Goal: Transaction & Acquisition: Purchase product/service

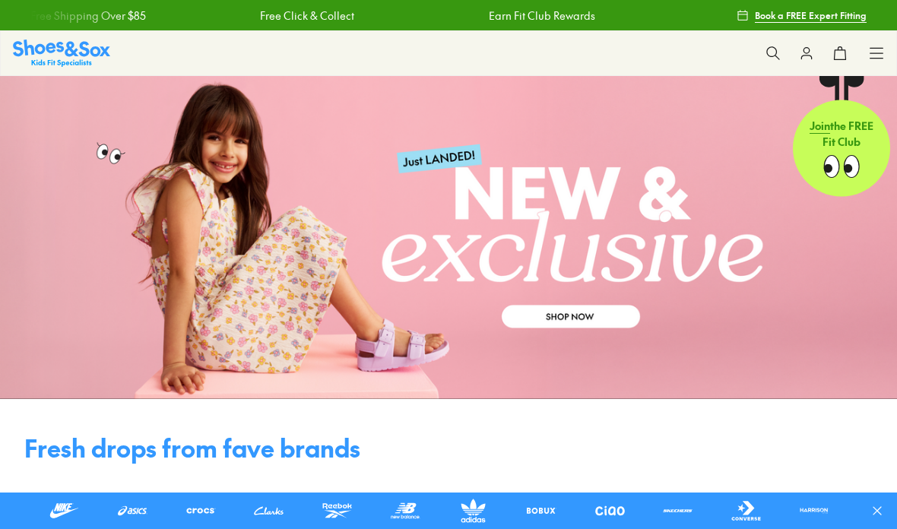
click at [760, 57] on button at bounding box center [772, 52] width 33 height 33
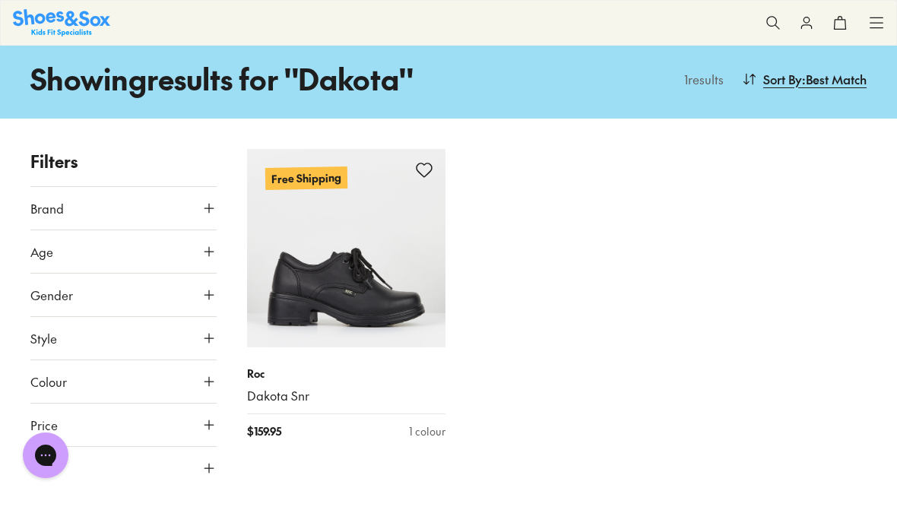
click at [287, 388] on link "Dakota Snr" at bounding box center [346, 396] width 198 height 17
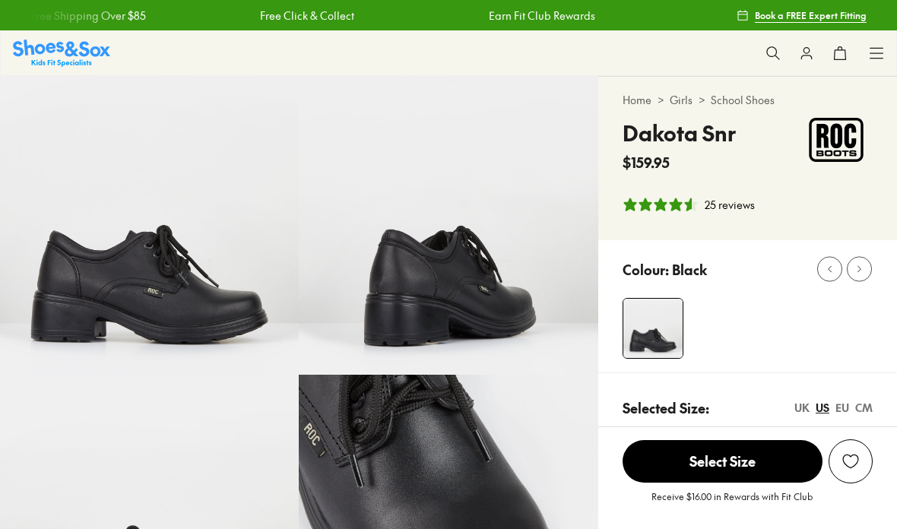
select select "*"
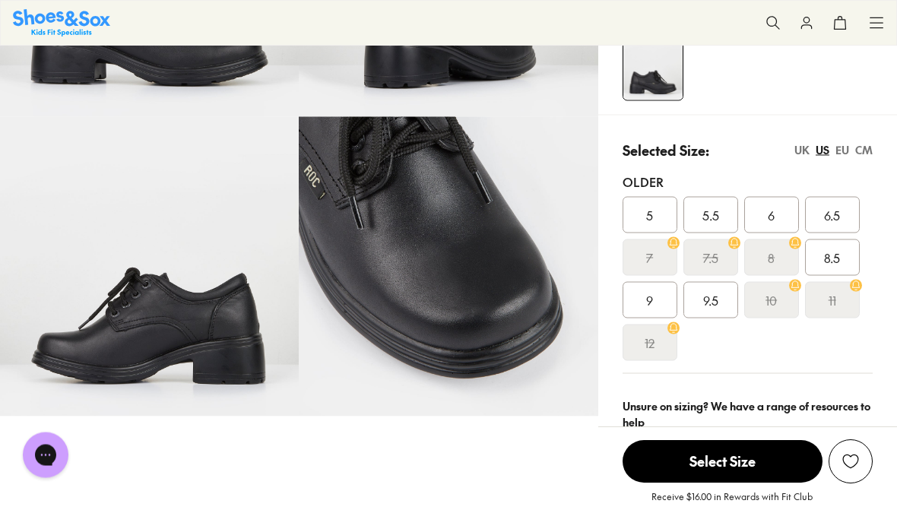
scroll to position [259, 0]
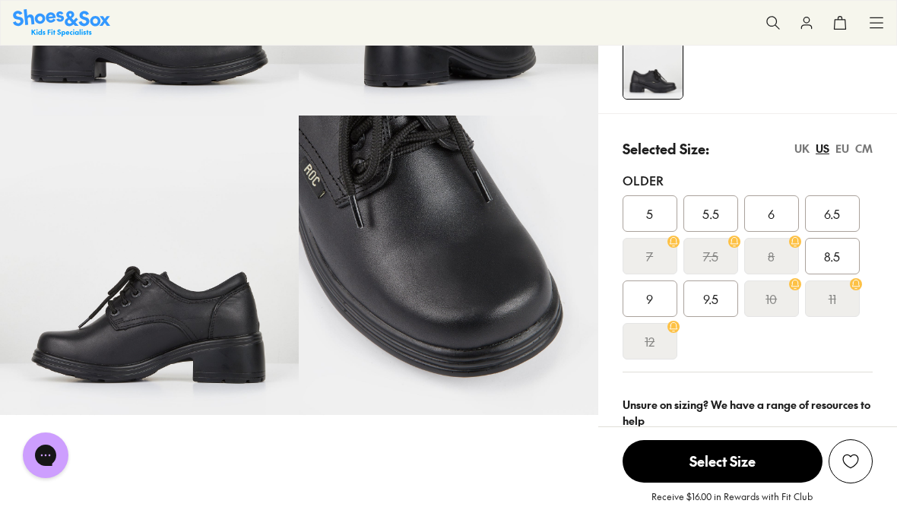
click at [719, 464] on link "Size guide & tips" at bounding box center [690, 455] width 92 height 17
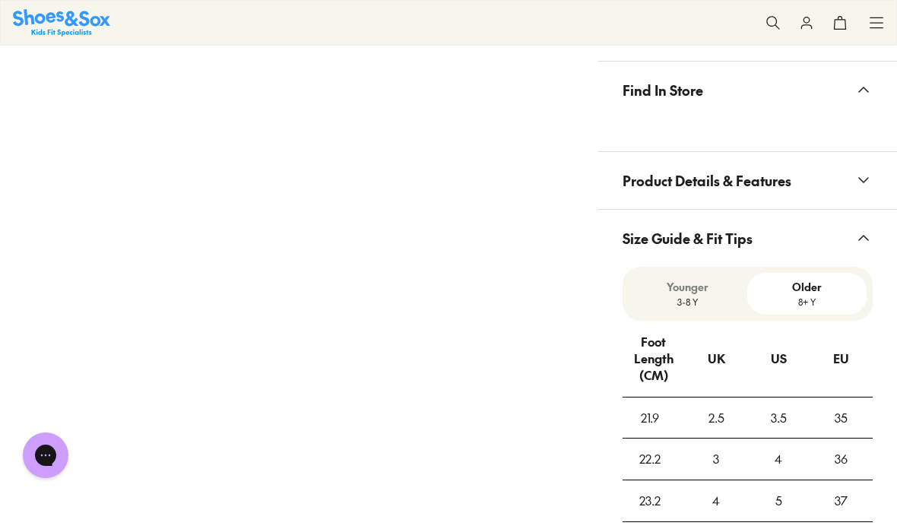
scroll to position [1141, 0]
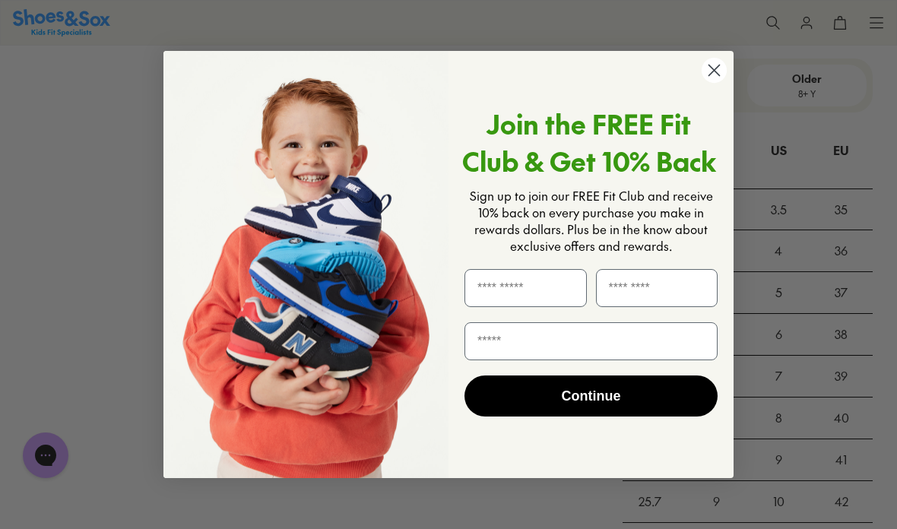
click at [712, 83] on circle "Close dialog" at bounding box center [714, 70] width 25 height 25
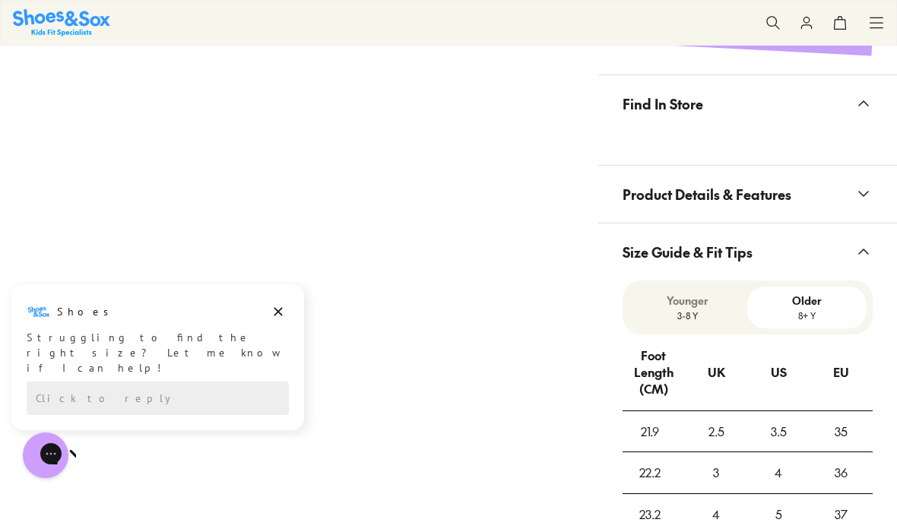
scroll to position [927, 0]
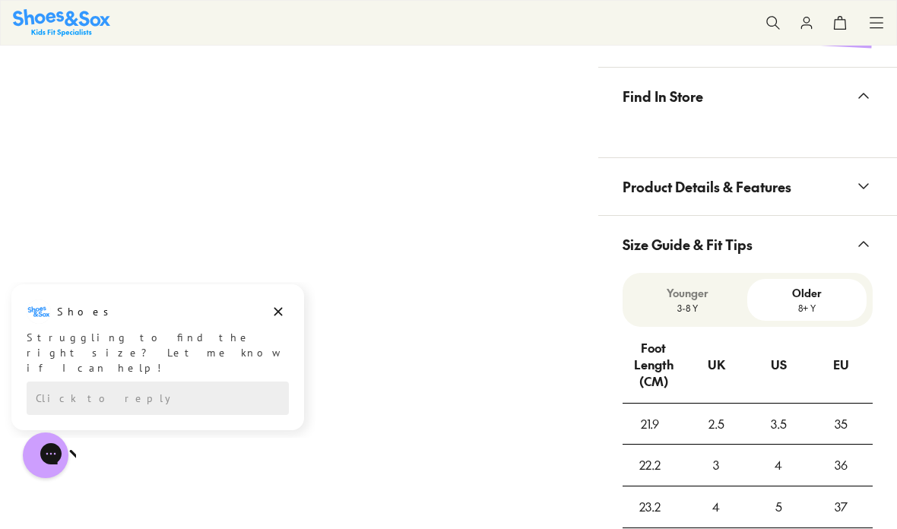
click at [696, 268] on button "Size Guide & Fit Tips" at bounding box center [747, 244] width 299 height 57
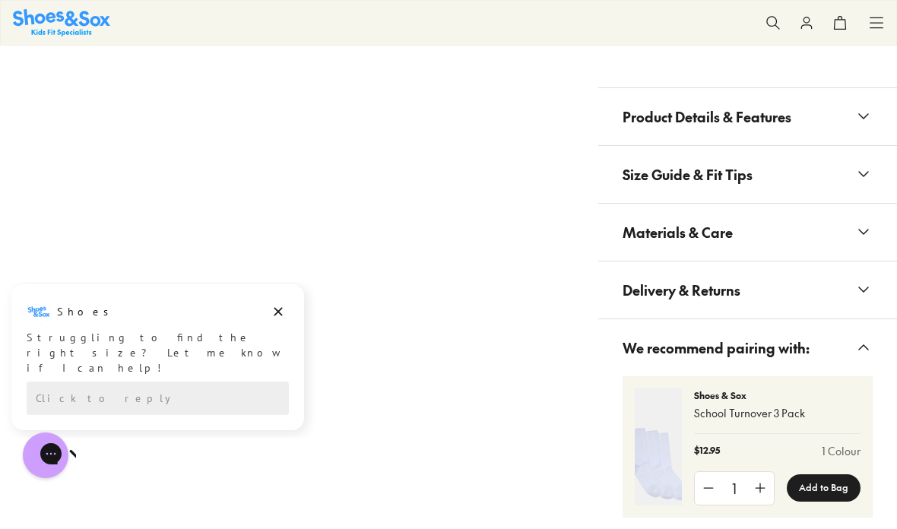
scroll to position [1005, 0]
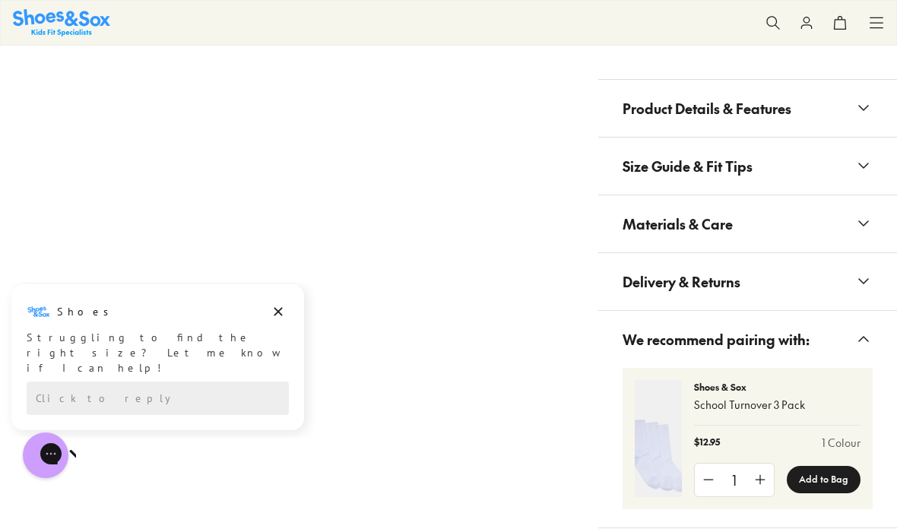
click at [802, 109] on button "Product Details & Features" at bounding box center [747, 108] width 299 height 57
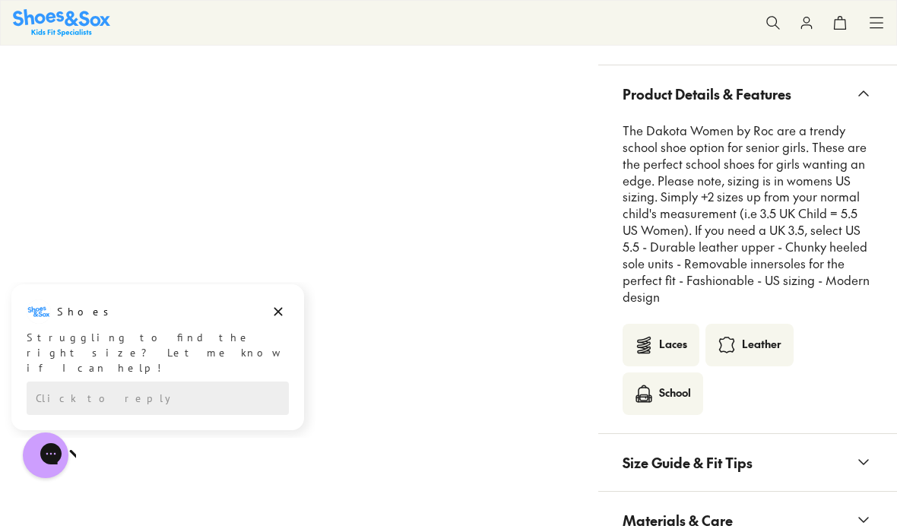
scroll to position [1013, 0]
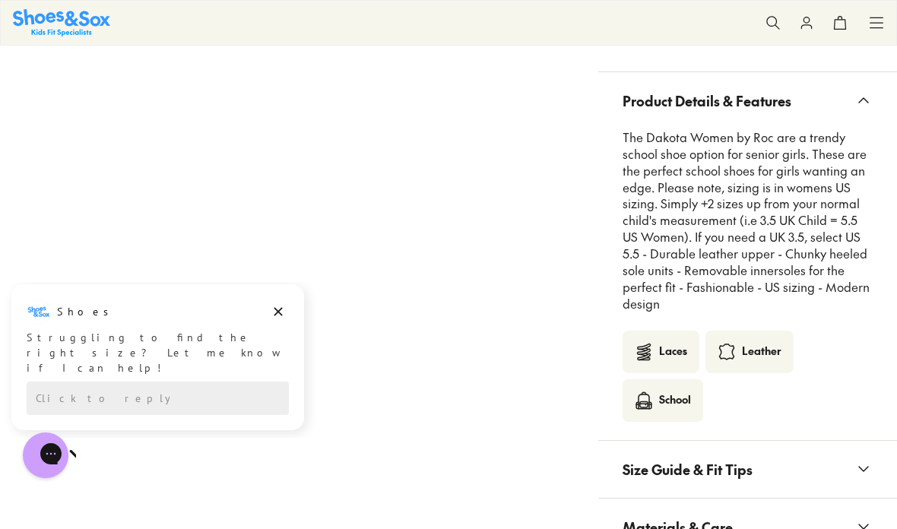
click at [848, 101] on button "Product Details & Features" at bounding box center [747, 100] width 299 height 57
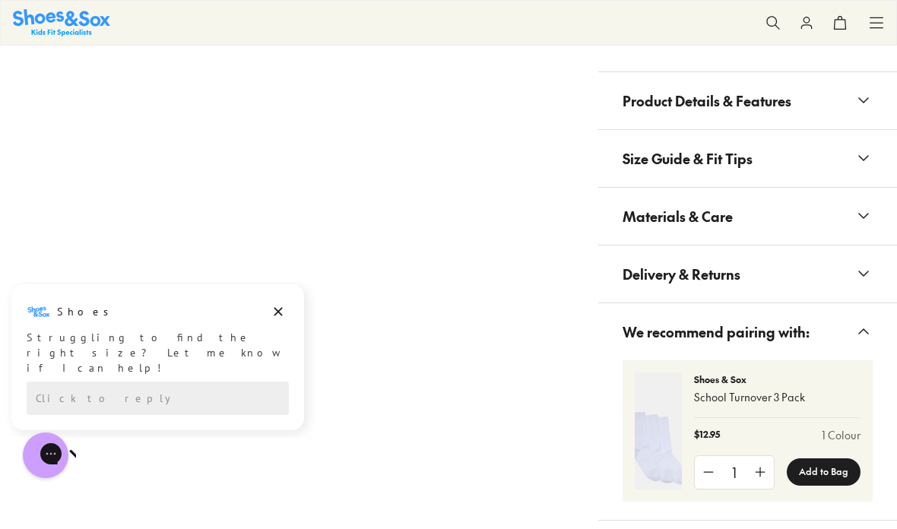
click at [809, 171] on button "Size Guide & Fit Tips" at bounding box center [747, 158] width 299 height 57
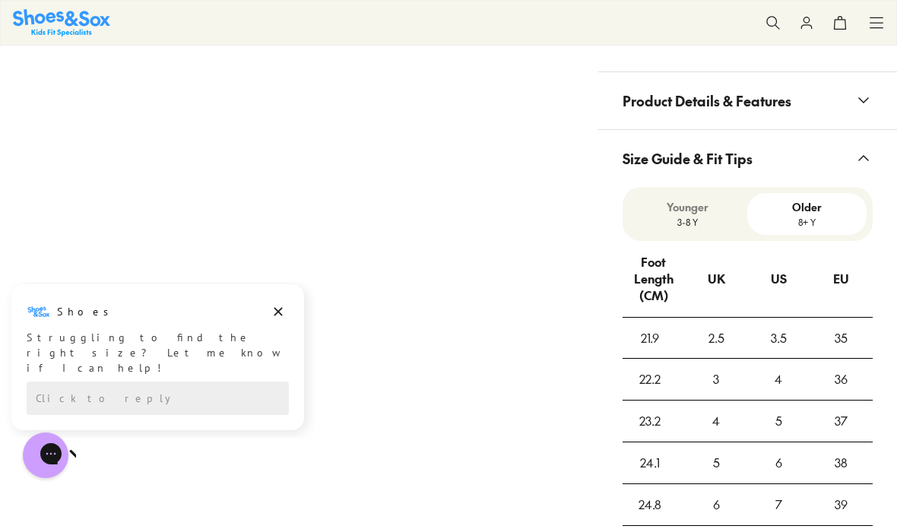
click at [727, 215] on p "3-8 Y" at bounding box center [688, 222] width 107 height 14
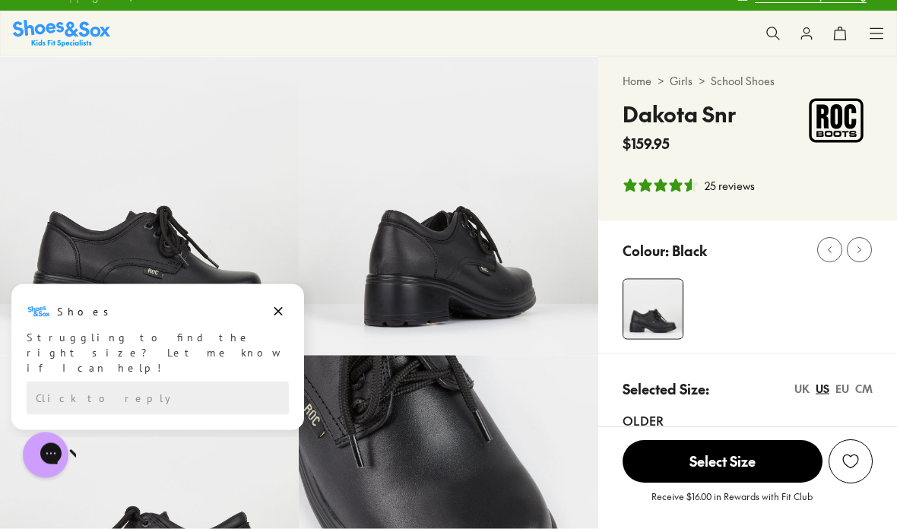
scroll to position [0, 0]
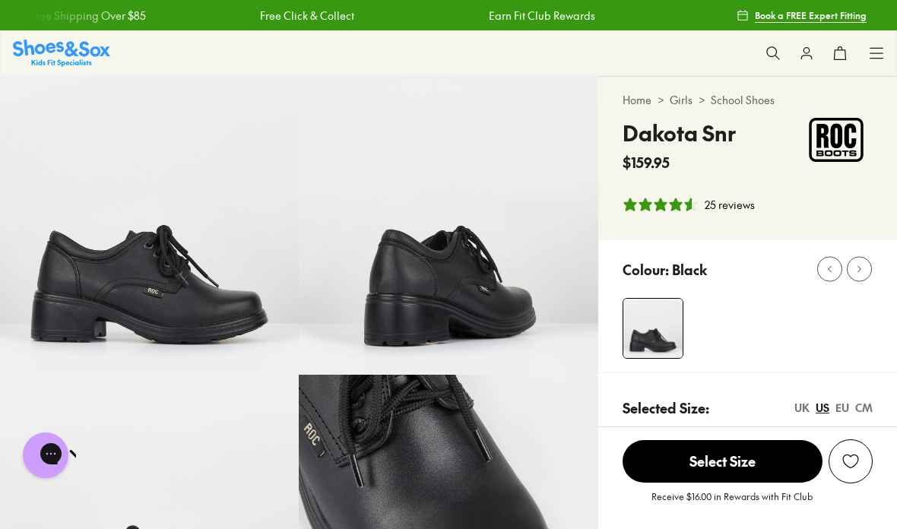
click at [289, 313] on img at bounding box center [149, 225] width 299 height 299
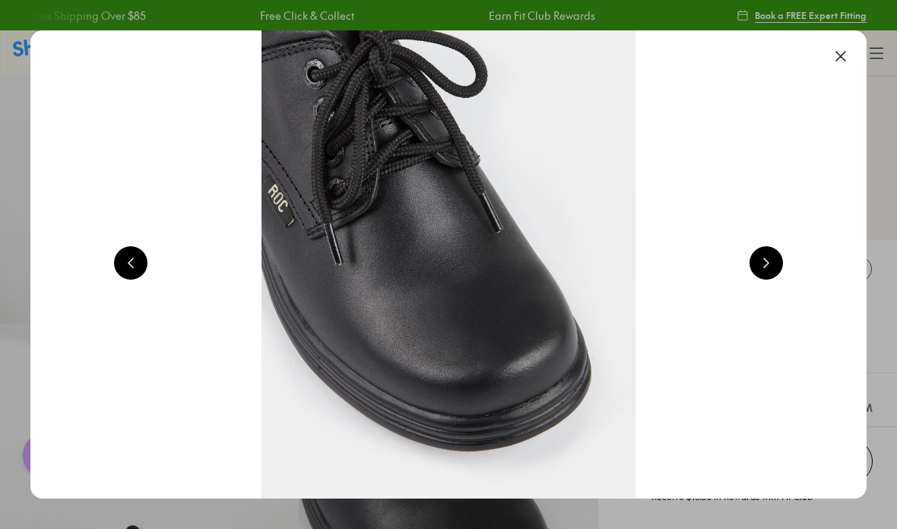
scroll to position [0, 836]
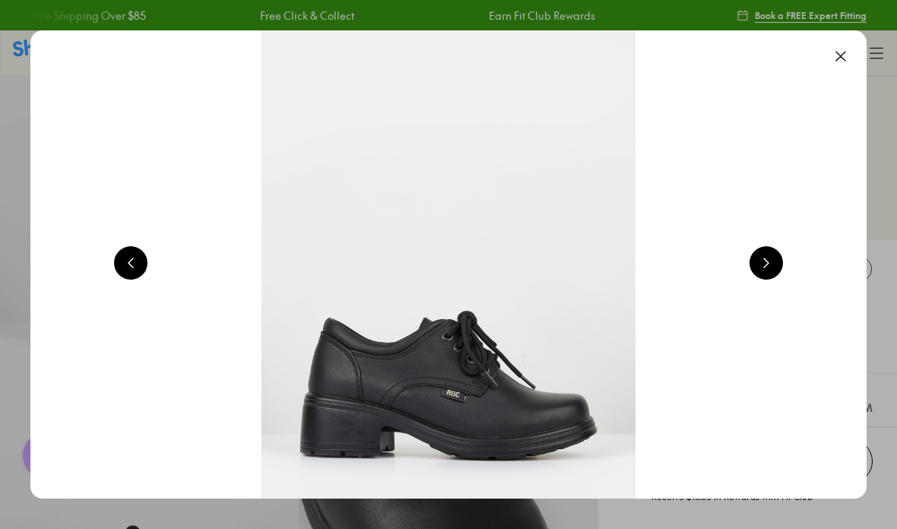
click at [852, 48] on button at bounding box center [840, 56] width 33 height 33
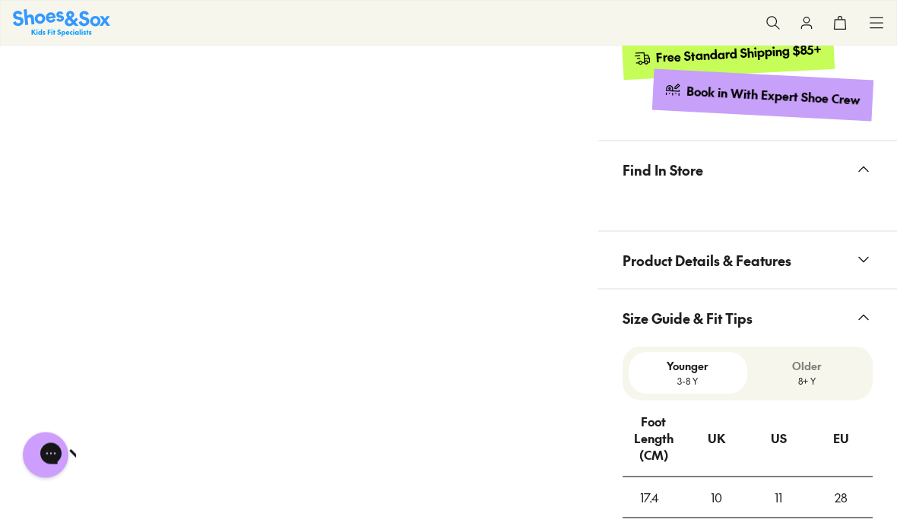
scroll to position [869, 0]
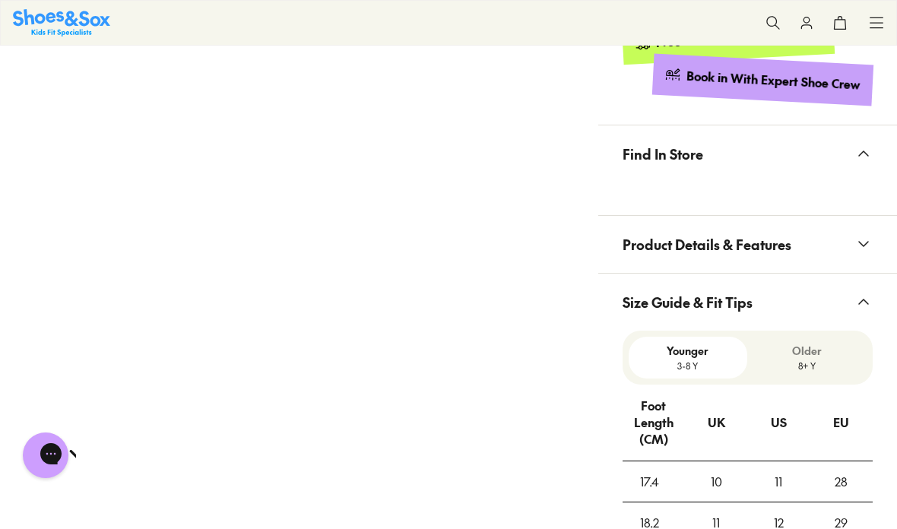
click at [823, 360] on p "8+ Y" at bounding box center [806, 366] width 107 height 14
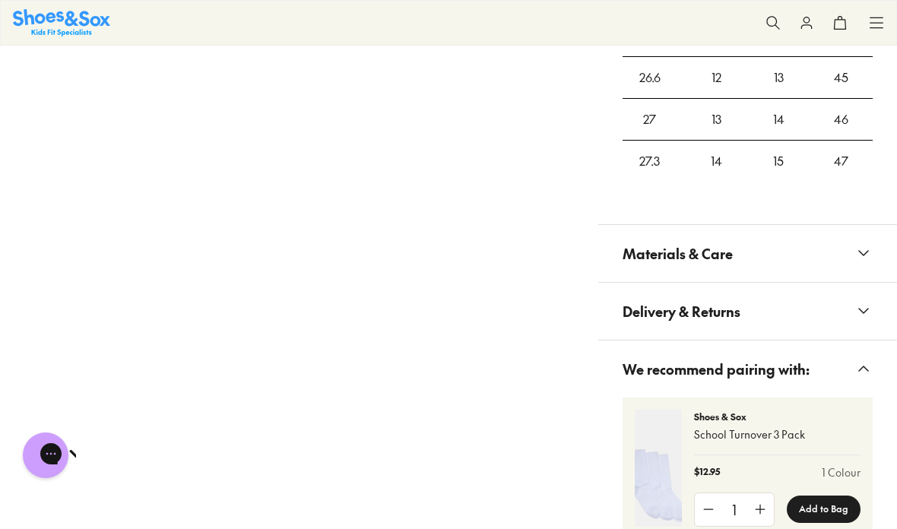
scroll to position [1708, 0]
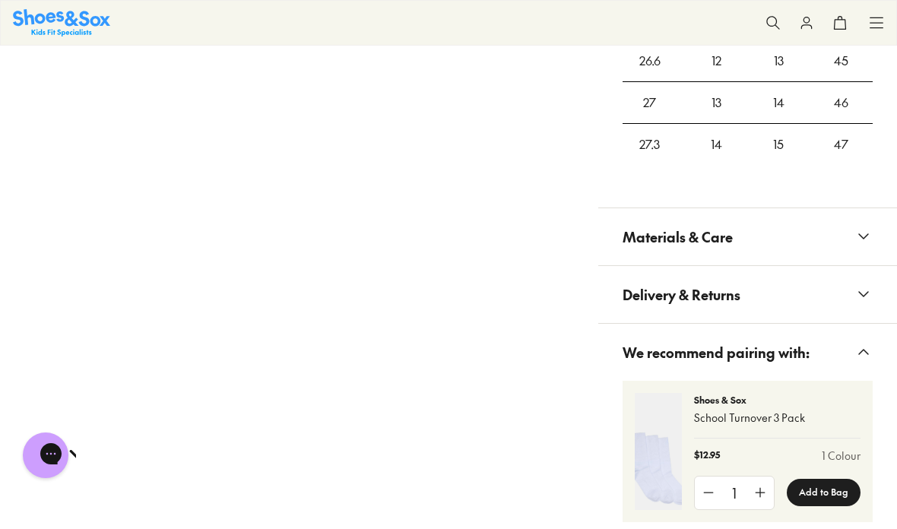
click at [799, 270] on button "Delivery & Returns" at bounding box center [747, 294] width 299 height 57
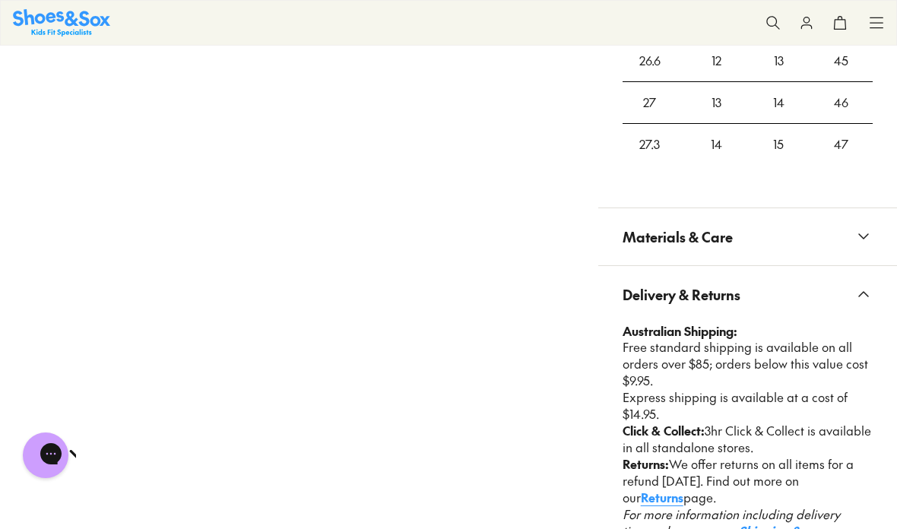
click at [674, 489] on link "Returns" at bounding box center [662, 497] width 43 height 17
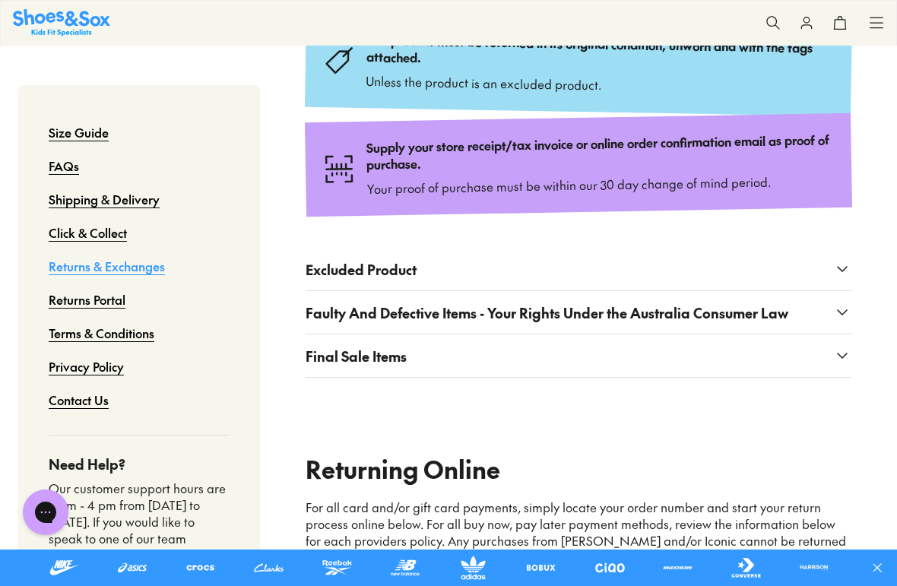
scroll to position [434, 0]
